Goal: Task Accomplishment & Management: Use online tool/utility

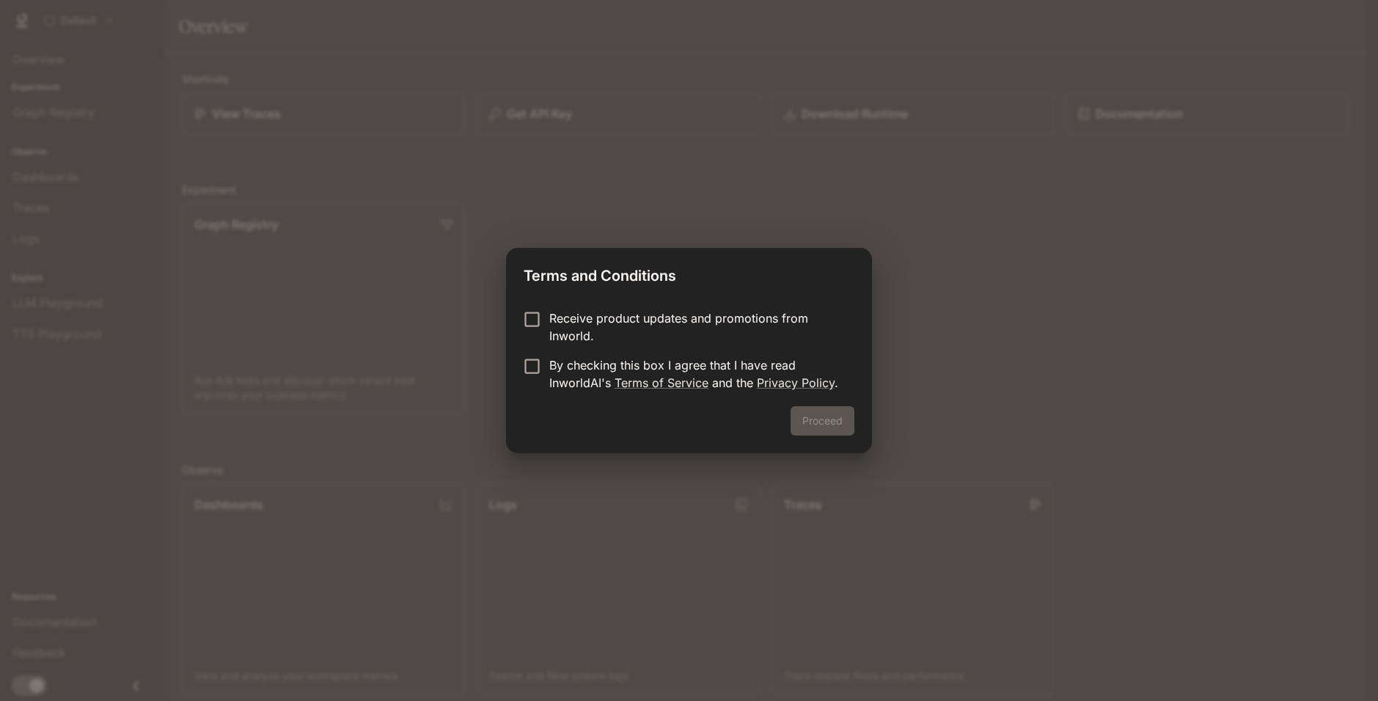
click at [830, 416] on div "Proceed" at bounding box center [688, 429] width 365 height 47
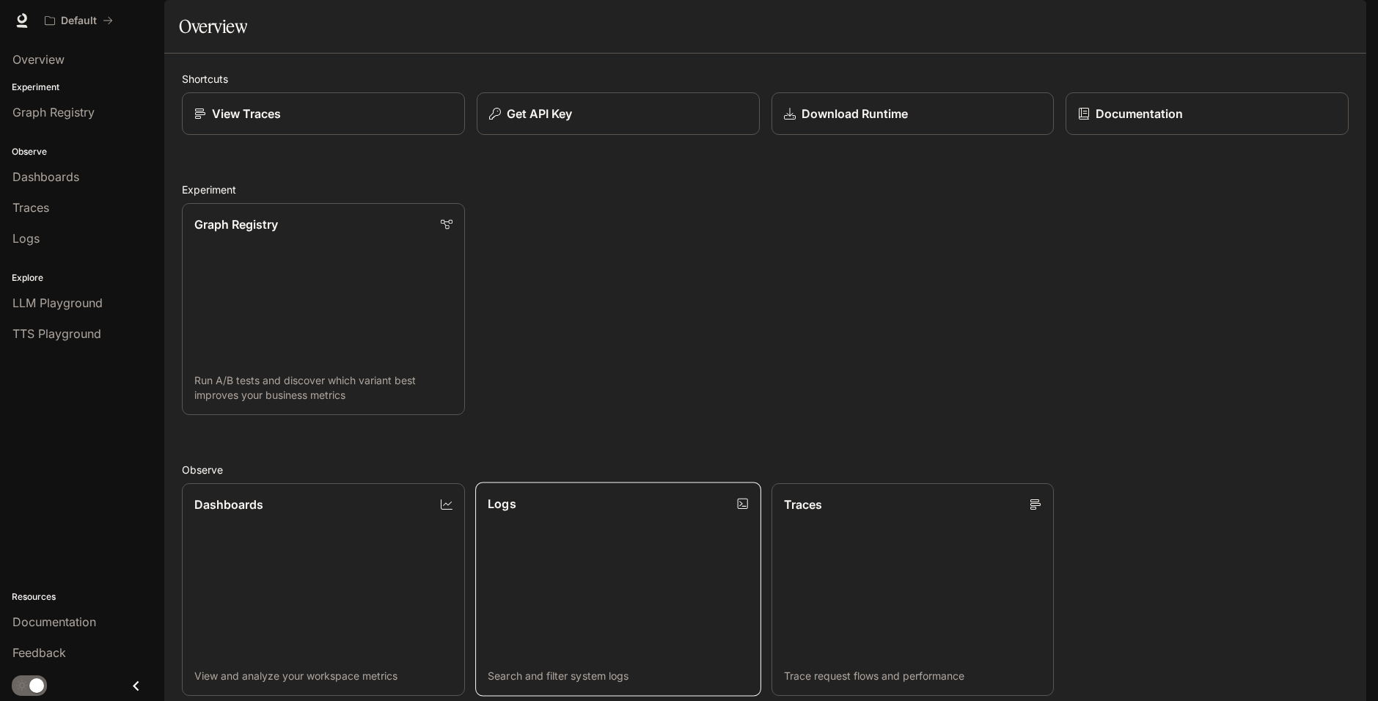
scroll to position [340, 0]
click at [75, 312] on link "LLM Playground" at bounding box center [82, 303] width 153 height 28
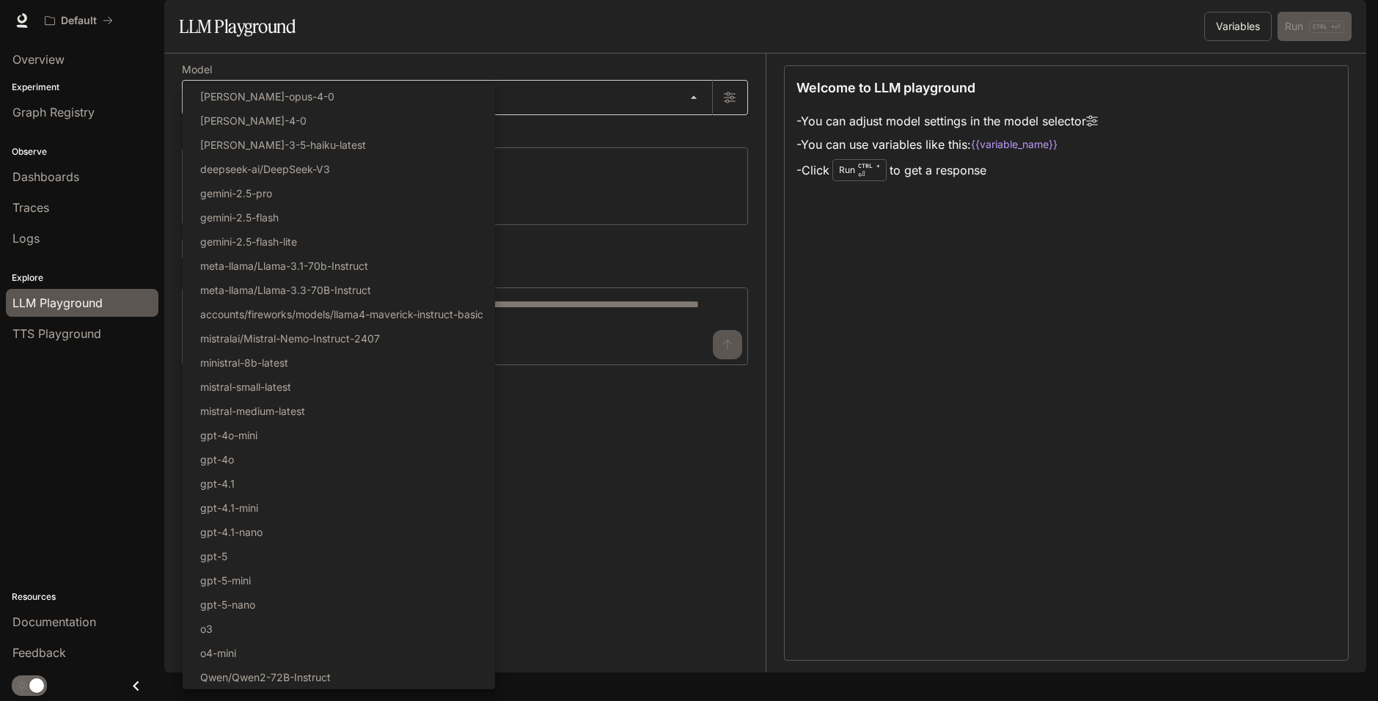
click at [269, 141] on body "Skip to main content Default Documentation Documentation Portal Overview Experi…" at bounding box center [689, 350] width 1378 height 701
click at [288, 551] on li "gpt-5" at bounding box center [339, 556] width 312 height 24
type input "*****"
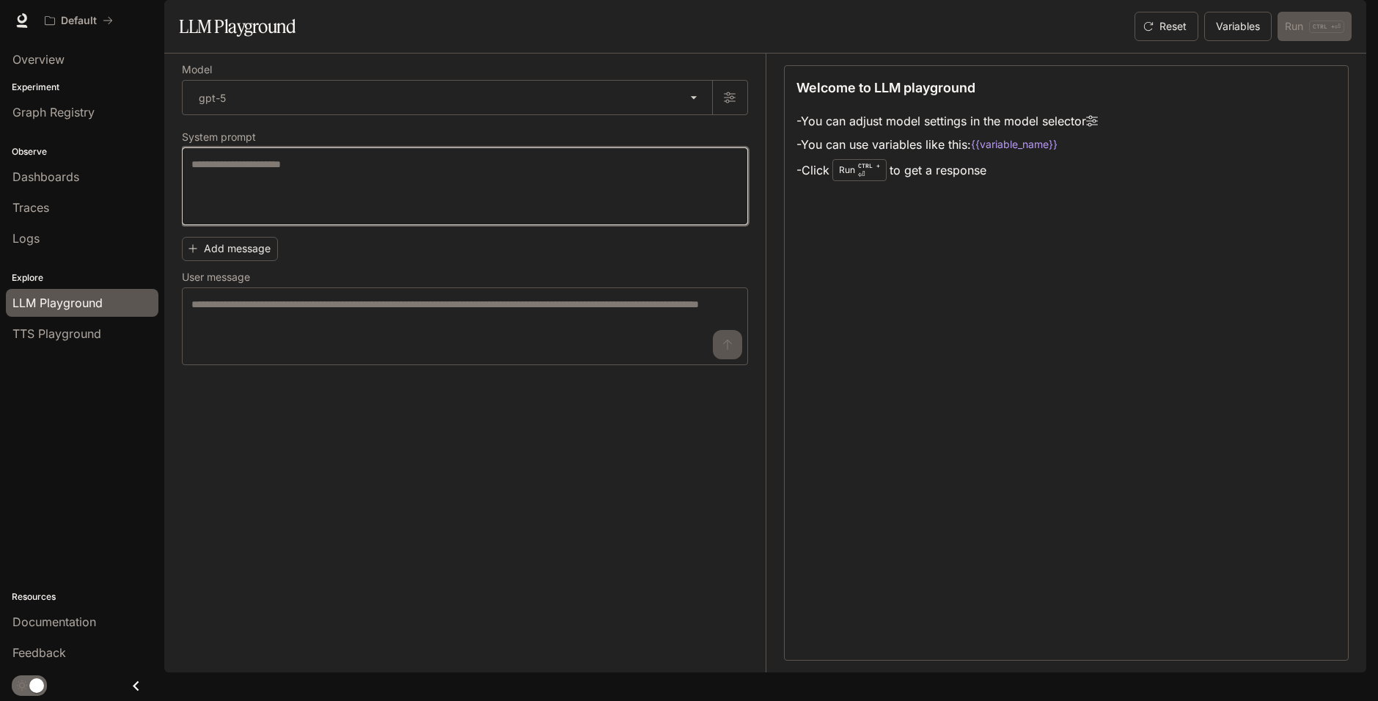
click at [298, 216] on textarea at bounding box center [464, 186] width 547 height 59
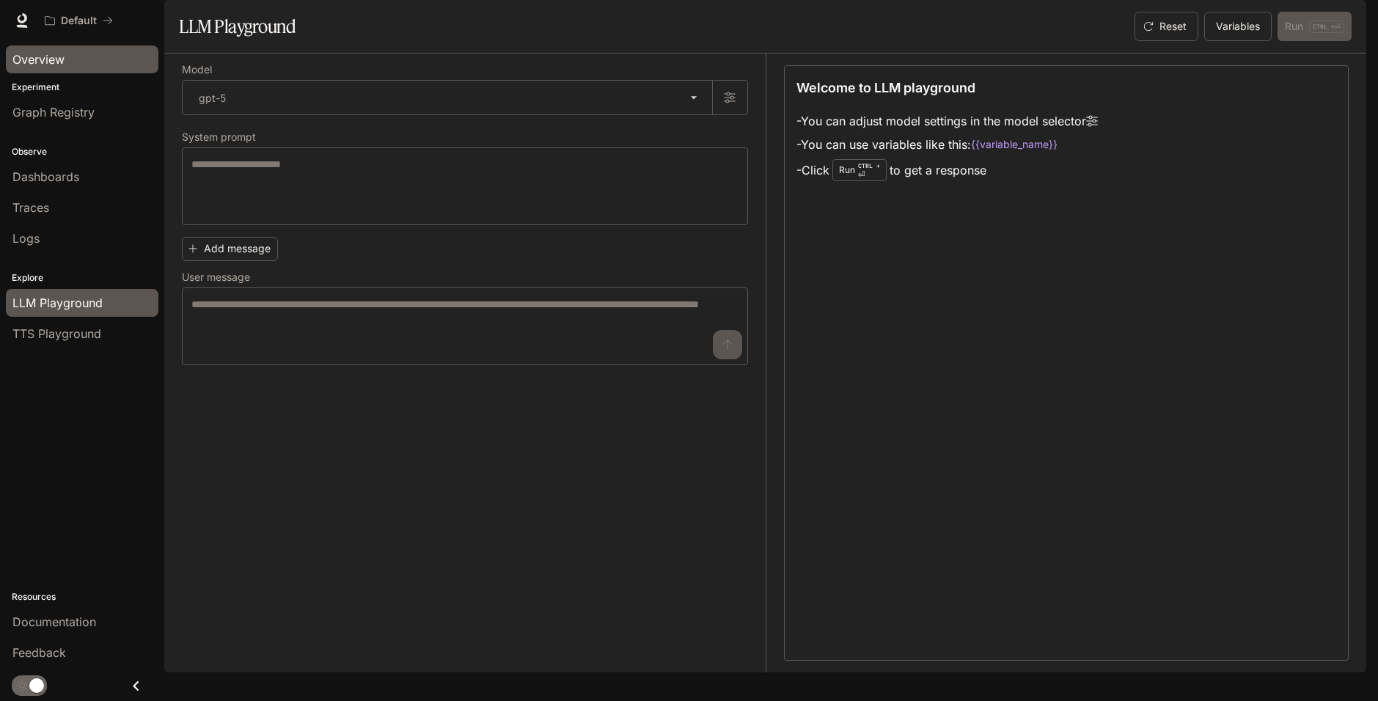
click at [85, 54] on div "Overview" at bounding box center [81, 60] width 139 height 18
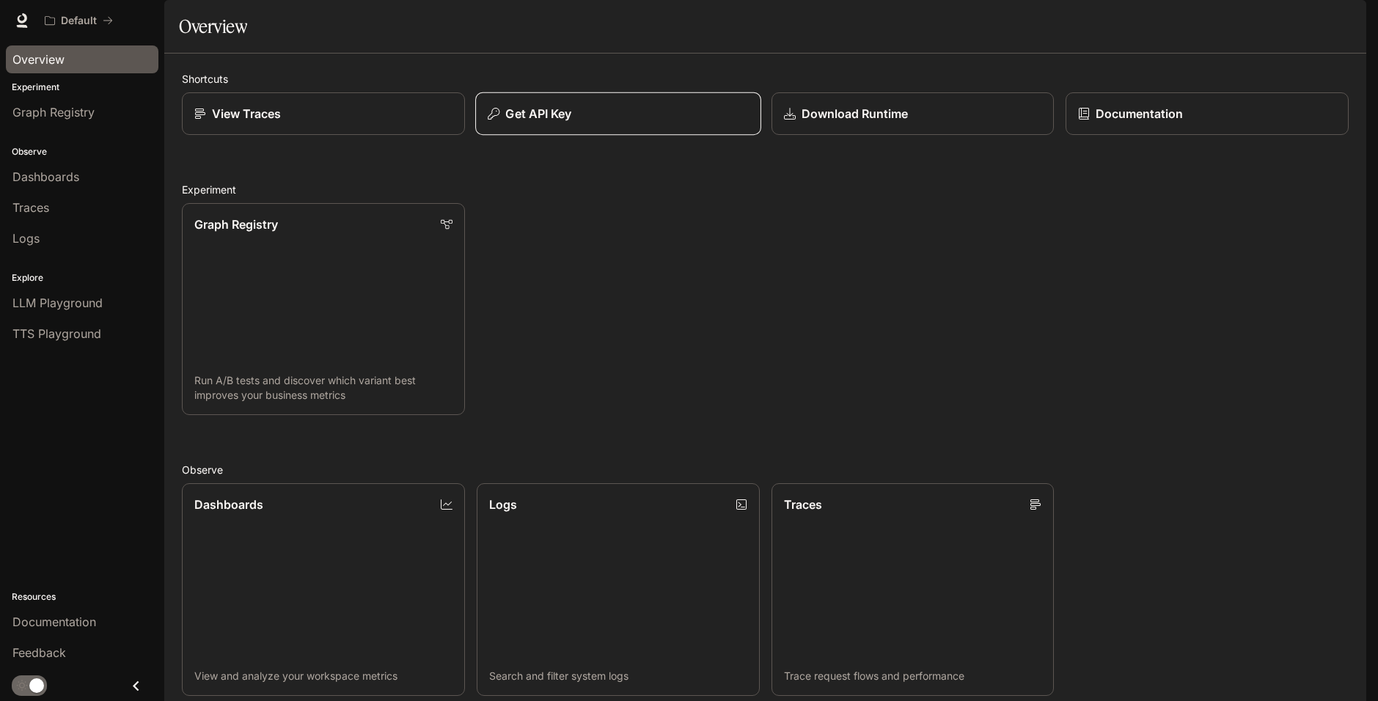
click at [646, 136] on button "Get API Key" at bounding box center [618, 113] width 286 height 43
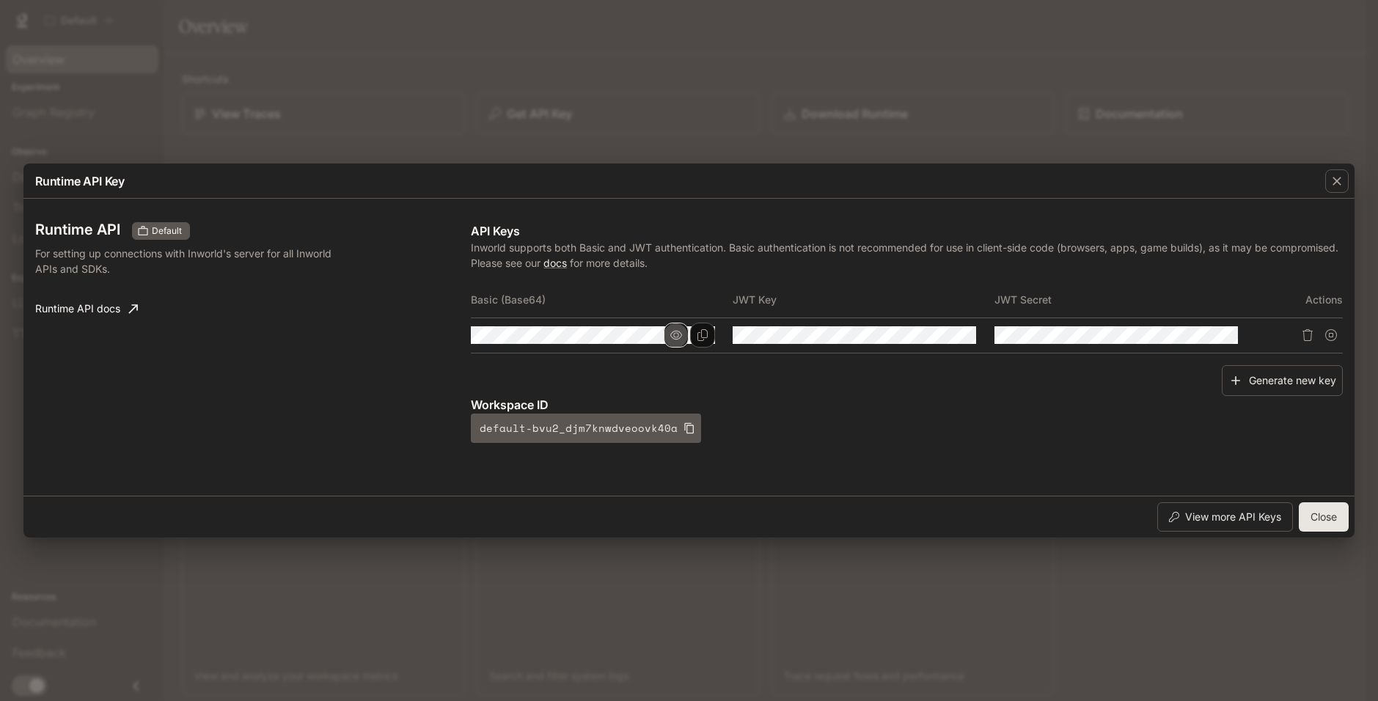
click at [680, 330] on icon "button" at bounding box center [676, 335] width 12 height 12
click at [701, 335] on icon "Copy Basic (Base64)" at bounding box center [702, 335] width 10 height 12
